Goal: Information Seeking & Learning: Learn about a topic

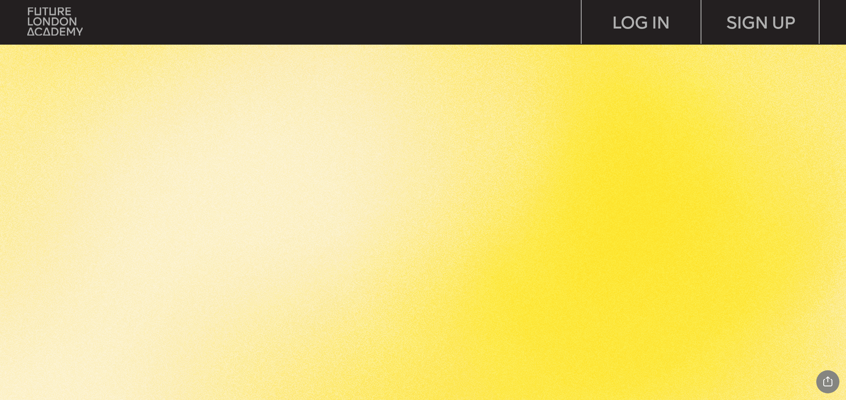
scroll to position [1381, 0]
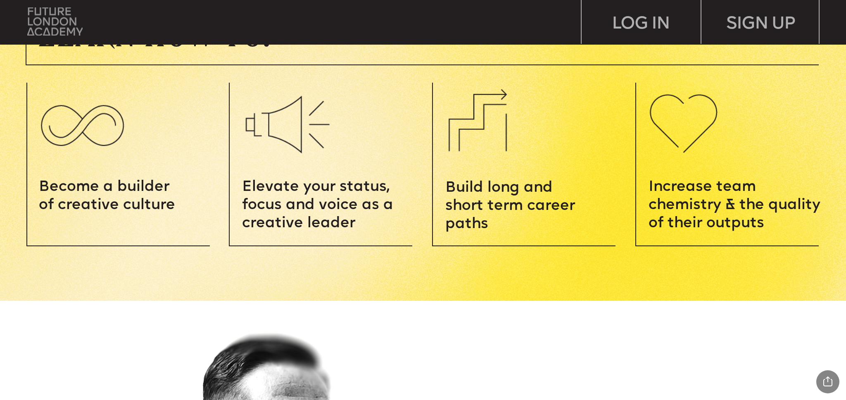
click at [69, 26] on img at bounding box center [54, 21] width 55 height 28
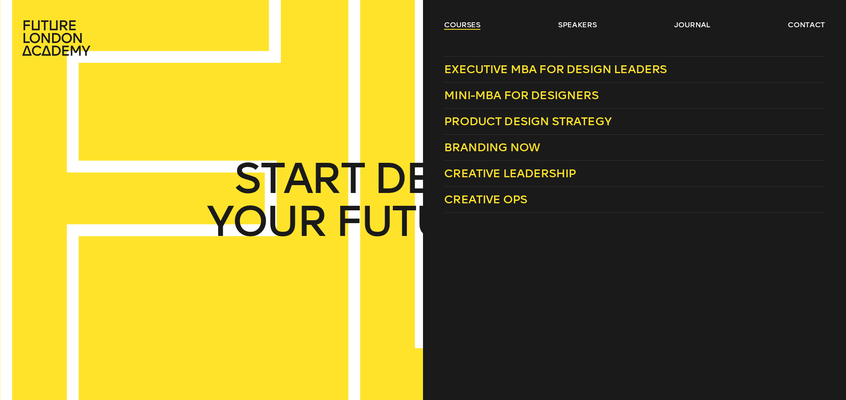
click at [473, 27] on link "courses" at bounding box center [462, 25] width 36 height 10
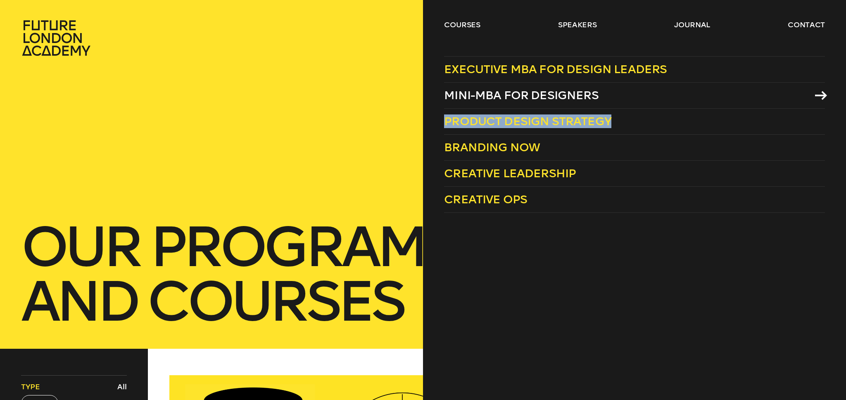
click at [548, 94] on span "Mini-MBA for Designers" at bounding box center [521, 95] width 155 height 14
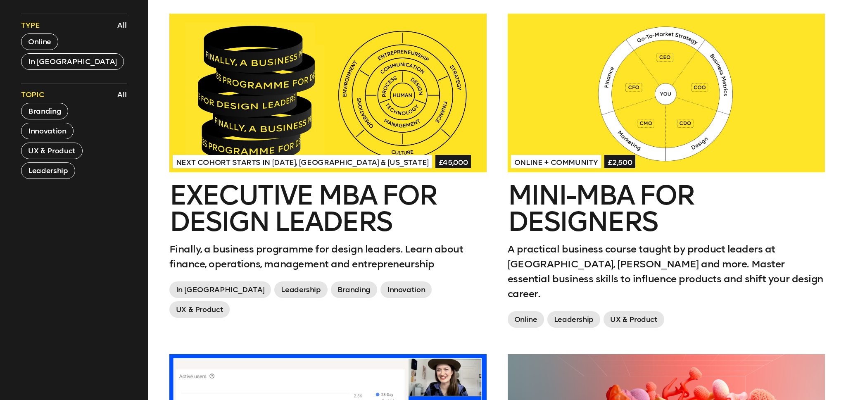
scroll to position [362, 0]
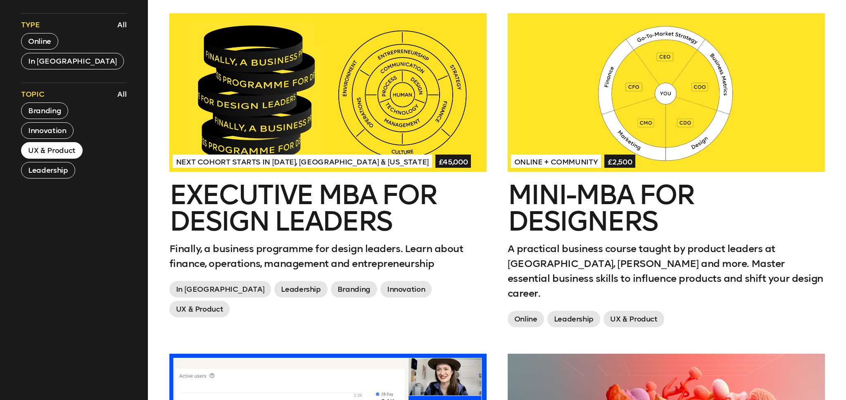
click at [75, 149] on button "UX & Product" at bounding box center [52, 150] width 62 height 17
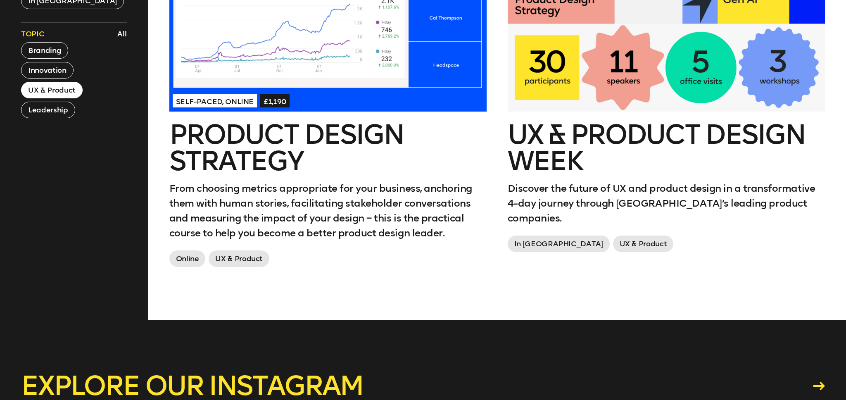
scroll to position [428, 0]
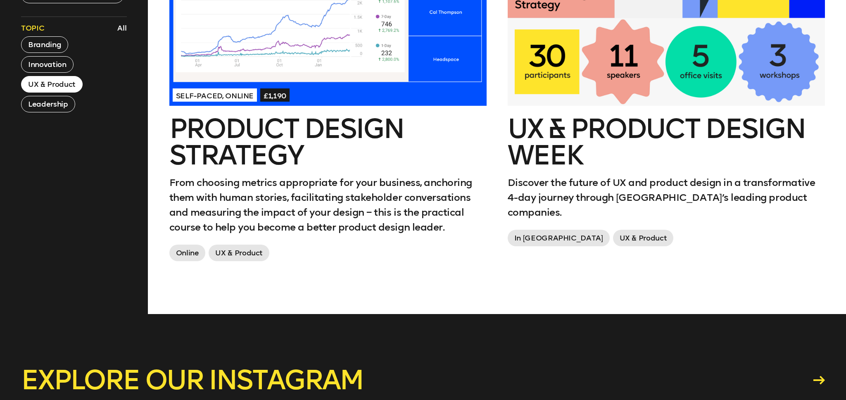
click at [362, 133] on h2 "Product Design Strategy" at bounding box center [327, 142] width 317 height 53
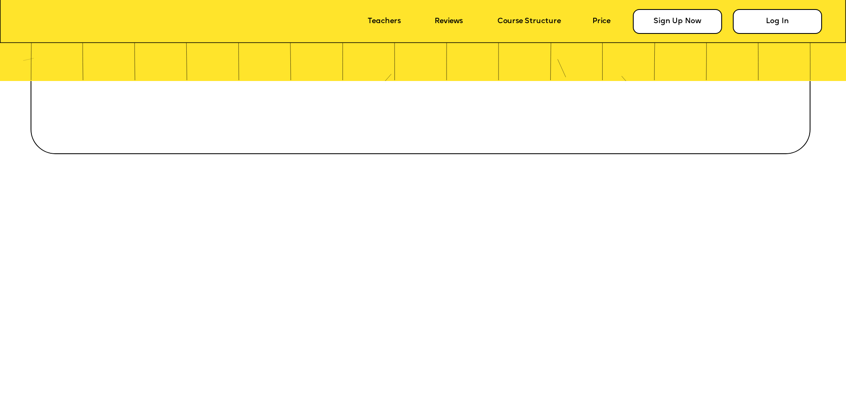
scroll to position [561, 0]
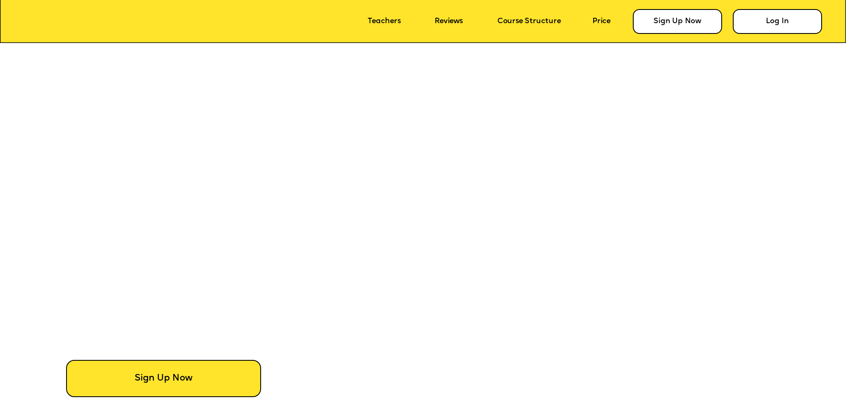
drag, startPoint x: 505, startPoint y: 151, endPoint x: 500, endPoint y: 220, distance: 69.2
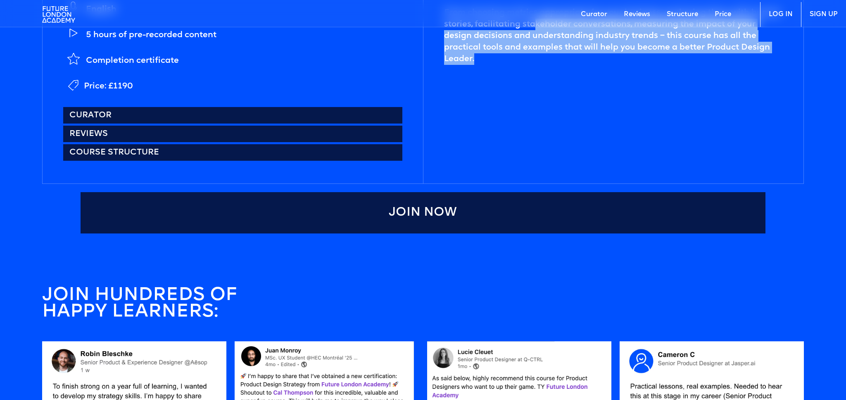
scroll to position [559, 0]
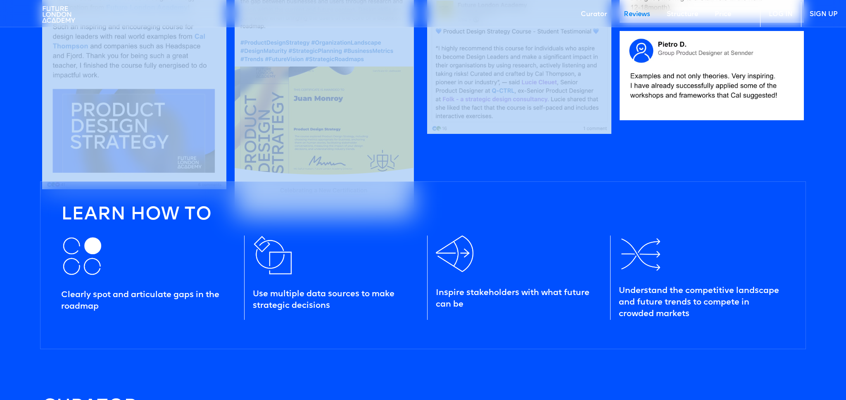
drag, startPoint x: 533, startPoint y: 146, endPoint x: 540, endPoint y: 252, distance: 105.6
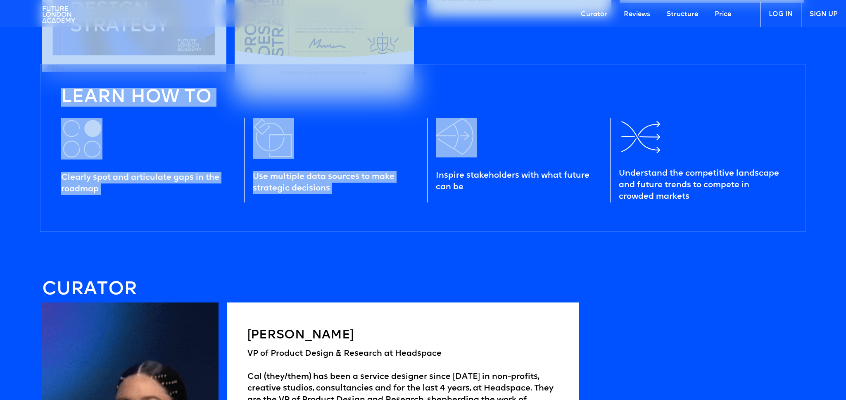
scroll to position [1076, 0]
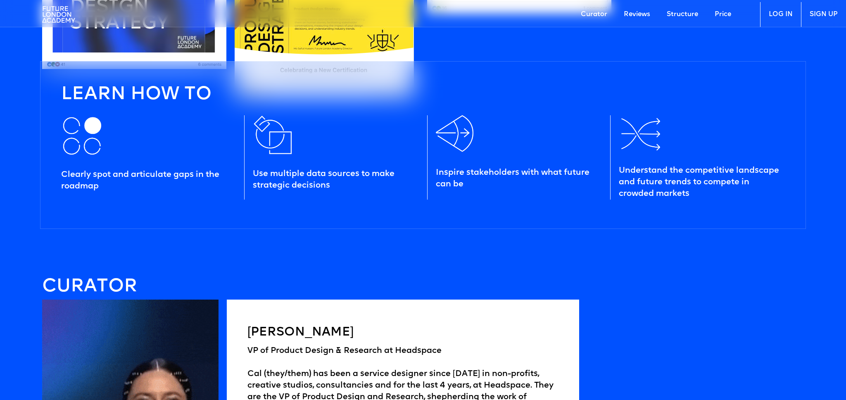
click at [538, 204] on div "Clearly spot and articulate gaps in the roadmap Use multiple data sources to ma…" at bounding box center [427, 157] width 732 height 101
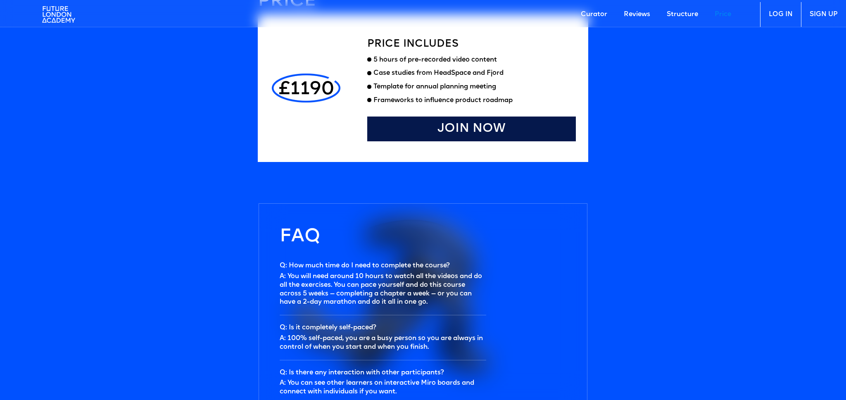
scroll to position [2380, 0]
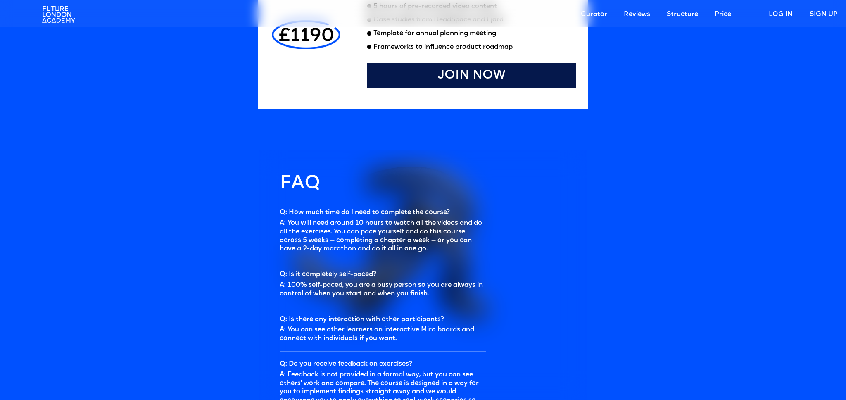
drag, startPoint x: 539, startPoint y: 180, endPoint x: 563, endPoint y: 211, distance: 39.2
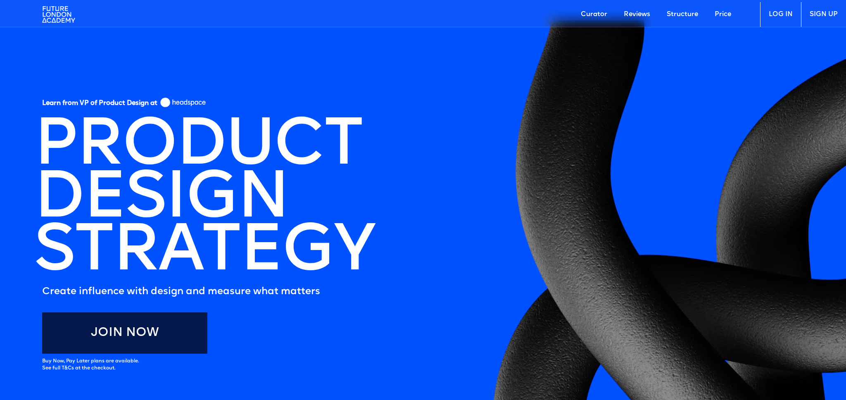
scroll to position [0, 0]
